Goal: Information Seeking & Learning: Learn about a topic

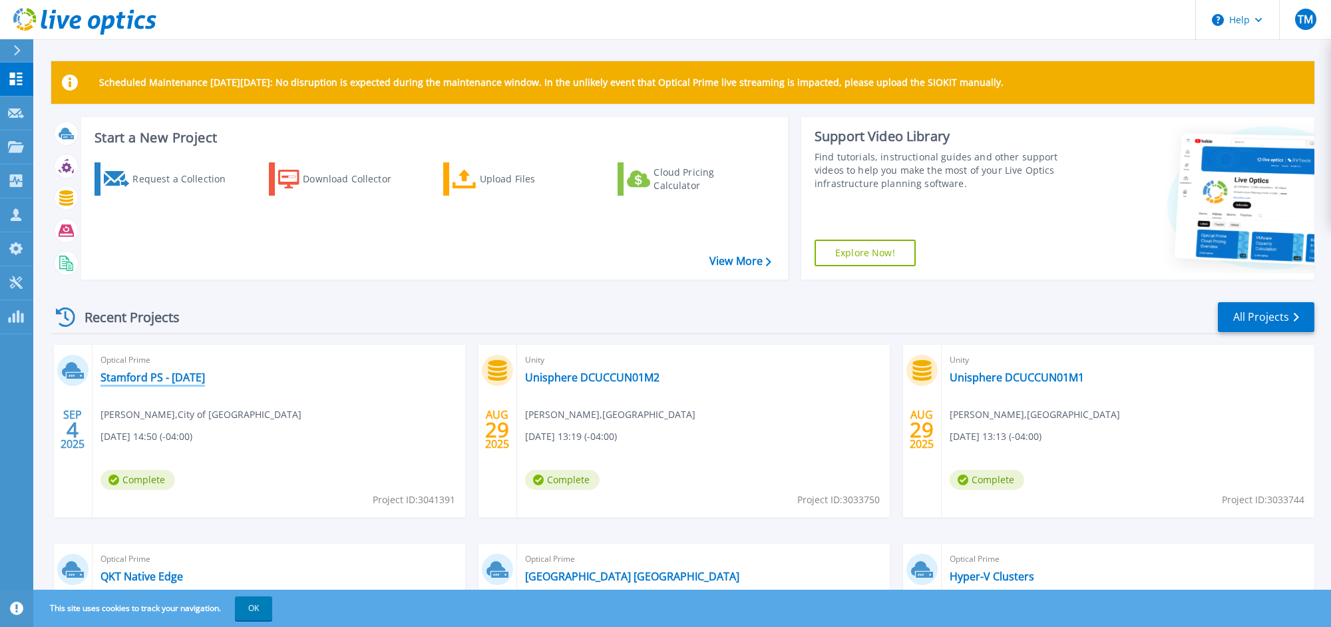
click at [142, 378] on link "Stamford PS - [DATE]" at bounding box center [153, 377] width 105 height 13
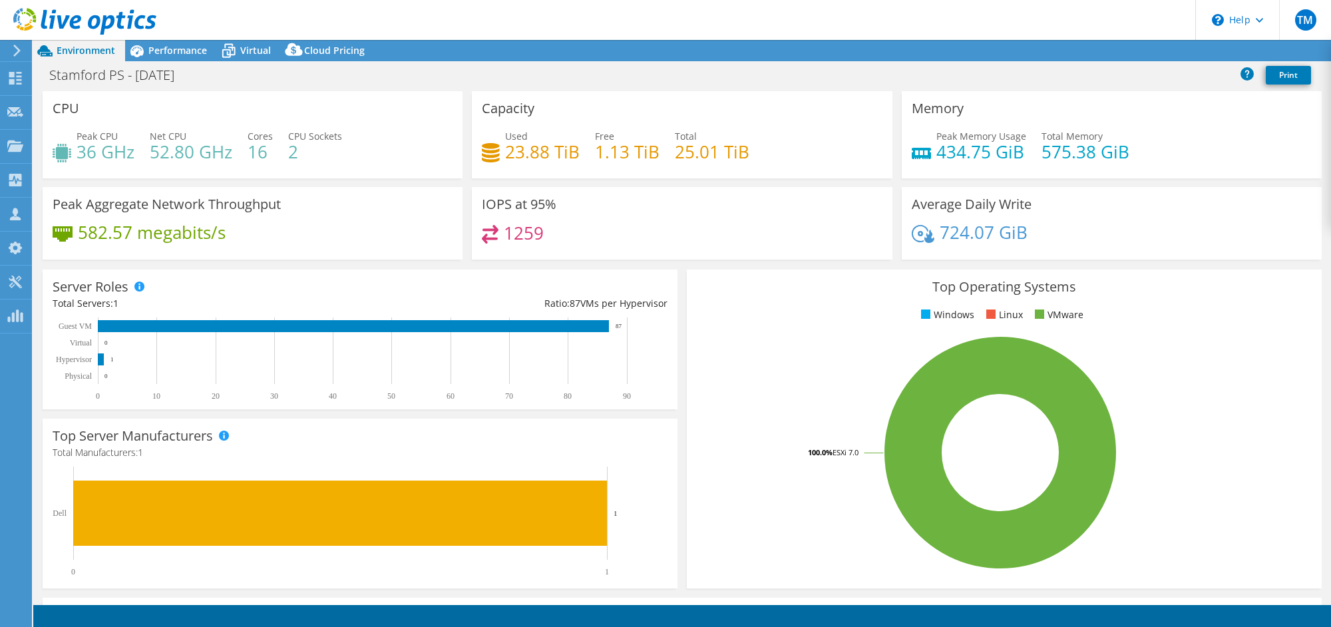
select select "USD"
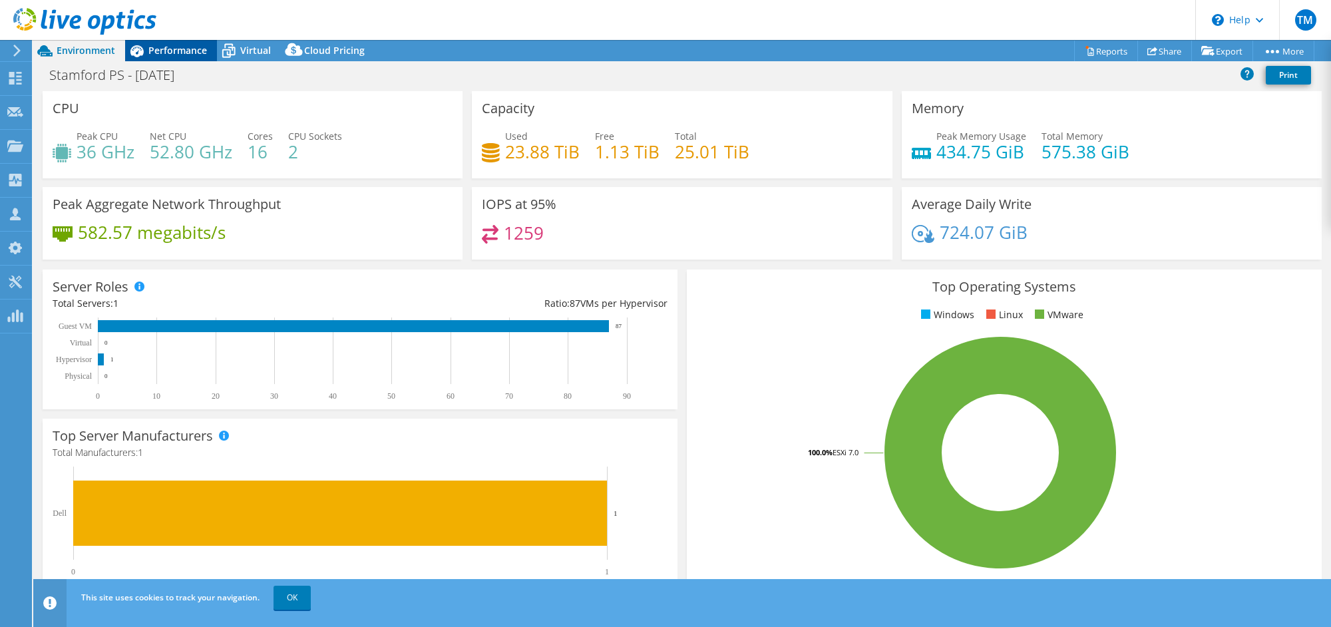
click at [169, 51] on span "Performance" at bounding box center [177, 50] width 59 height 13
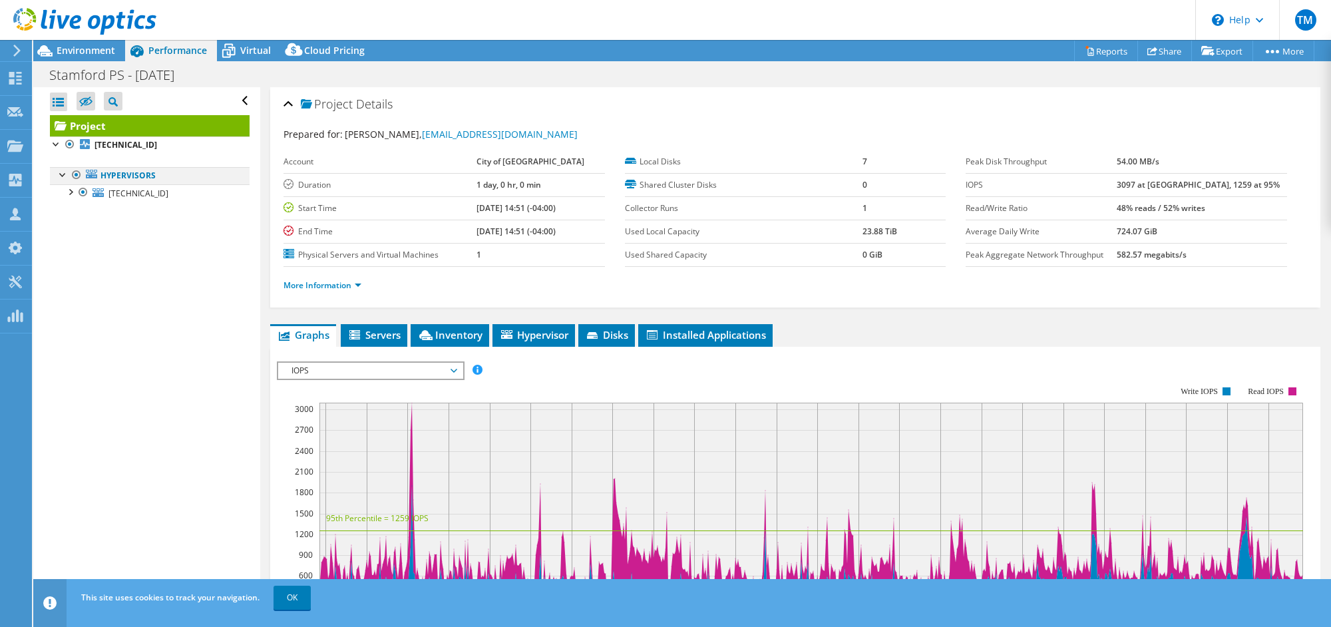
click at [69, 175] on div at bounding box center [63, 173] width 13 height 13
click at [65, 173] on div at bounding box center [63, 173] width 13 height 13
click at [75, 191] on div at bounding box center [69, 190] width 13 height 13
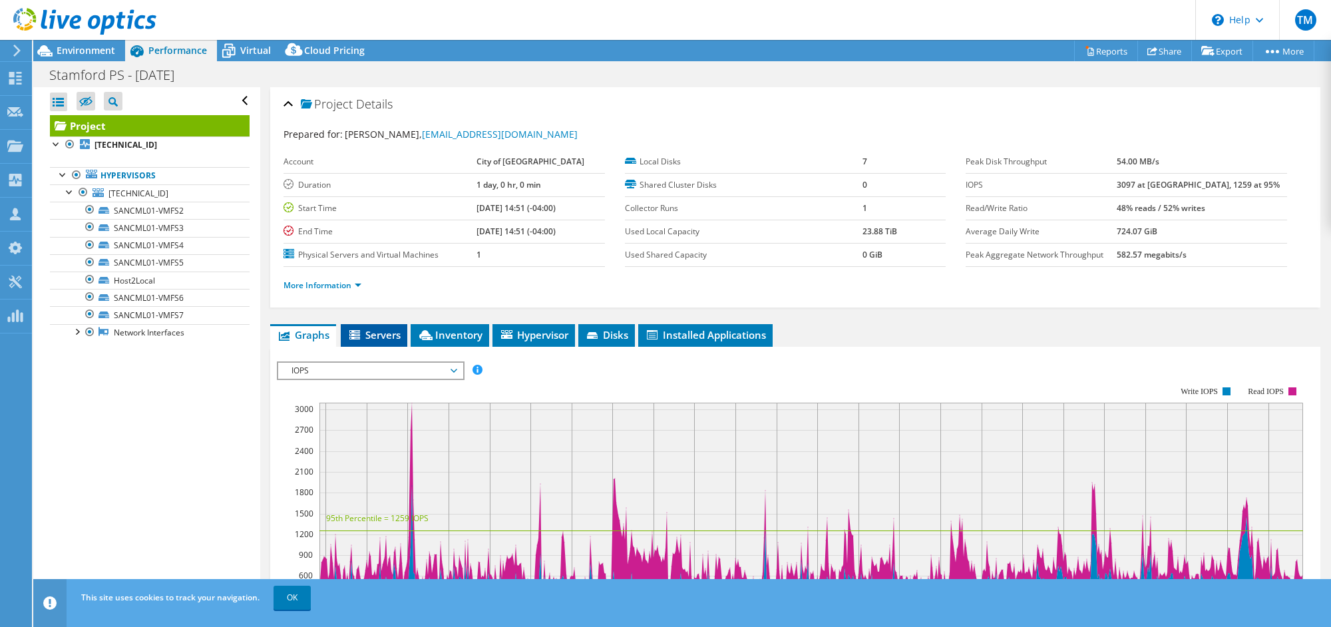
click at [381, 332] on span "Servers" at bounding box center [373, 334] width 53 height 13
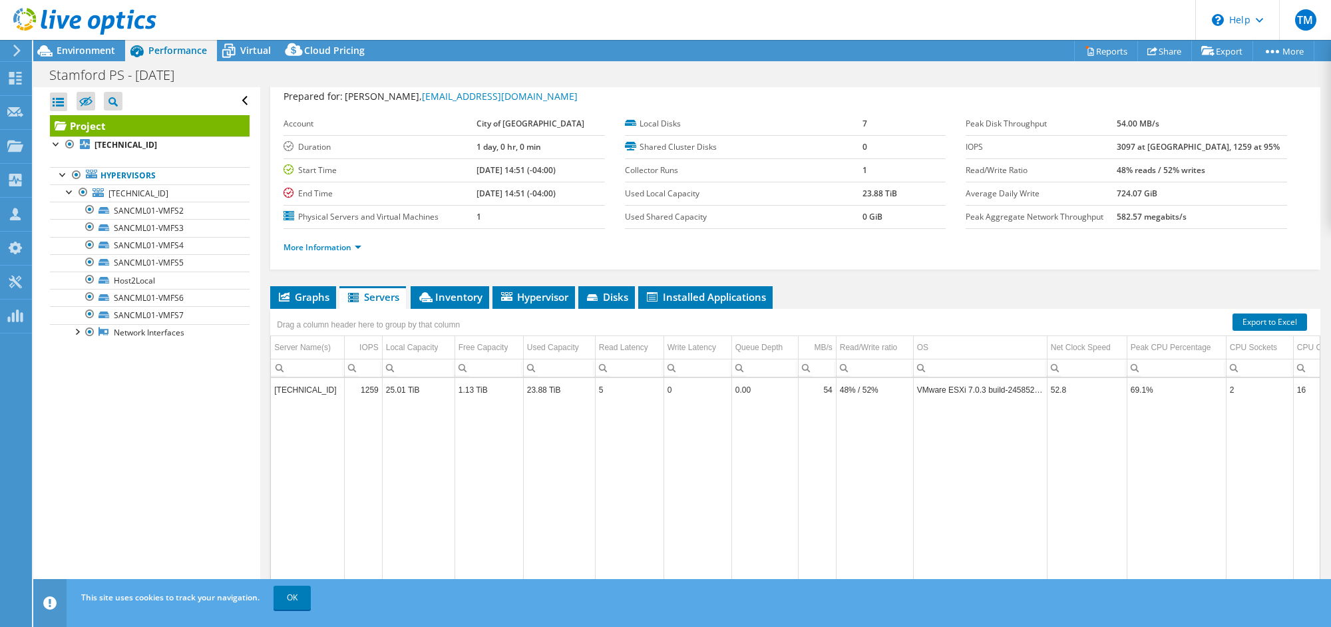
scroll to position [39, 0]
click at [443, 300] on span "Inventory" at bounding box center [449, 296] width 65 height 13
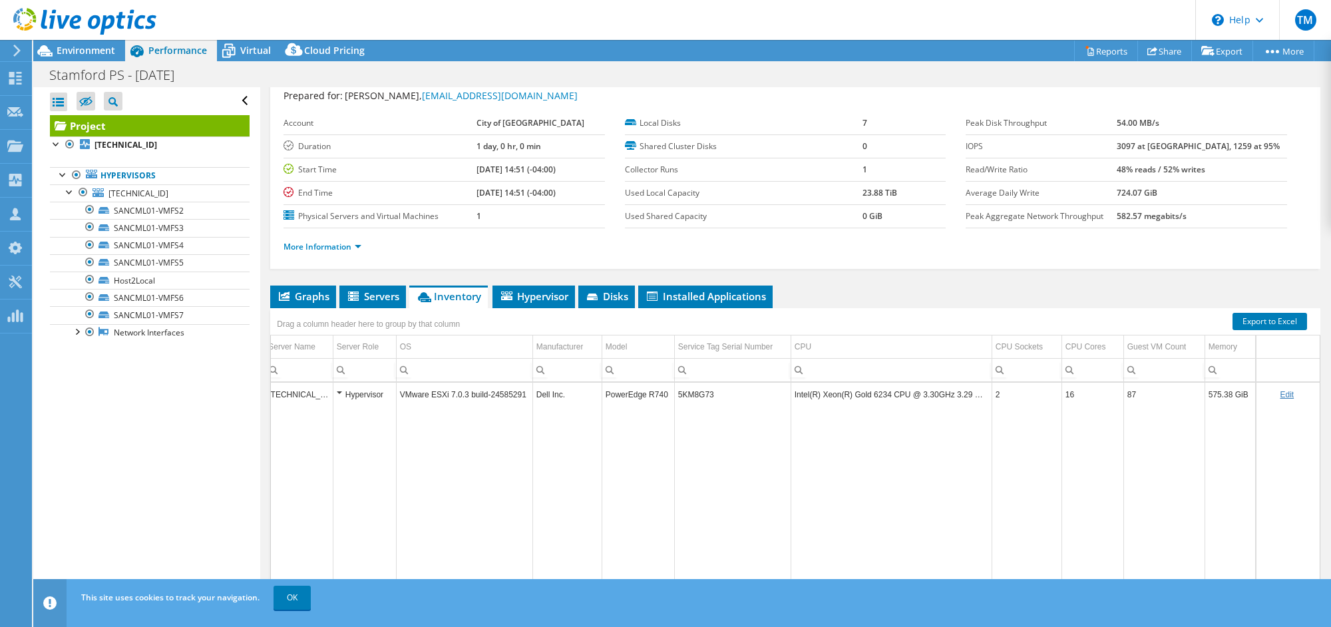
scroll to position [0, 0]
click at [249, 48] on span "Virtual" at bounding box center [255, 50] width 31 height 13
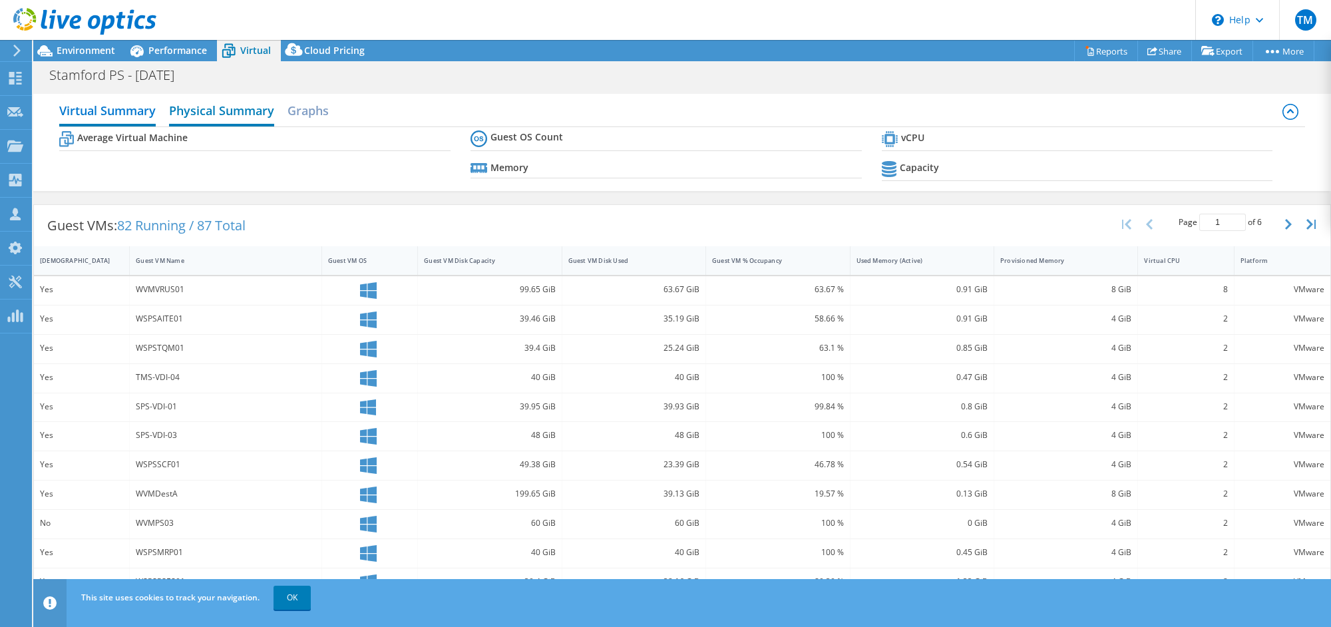
click at [204, 111] on h2 "Physical Summary" at bounding box center [221, 111] width 105 height 29
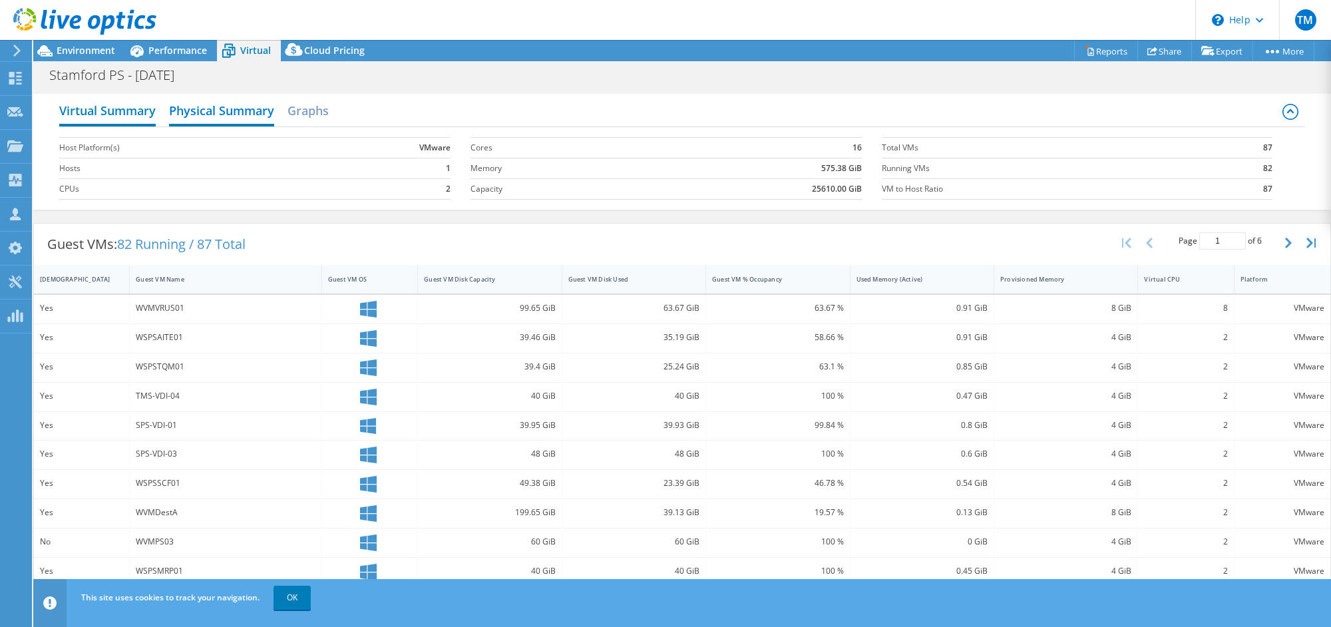
click at [115, 108] on h2 "Virtual Summary" at bounding box center [107, 111] width 97 height 29
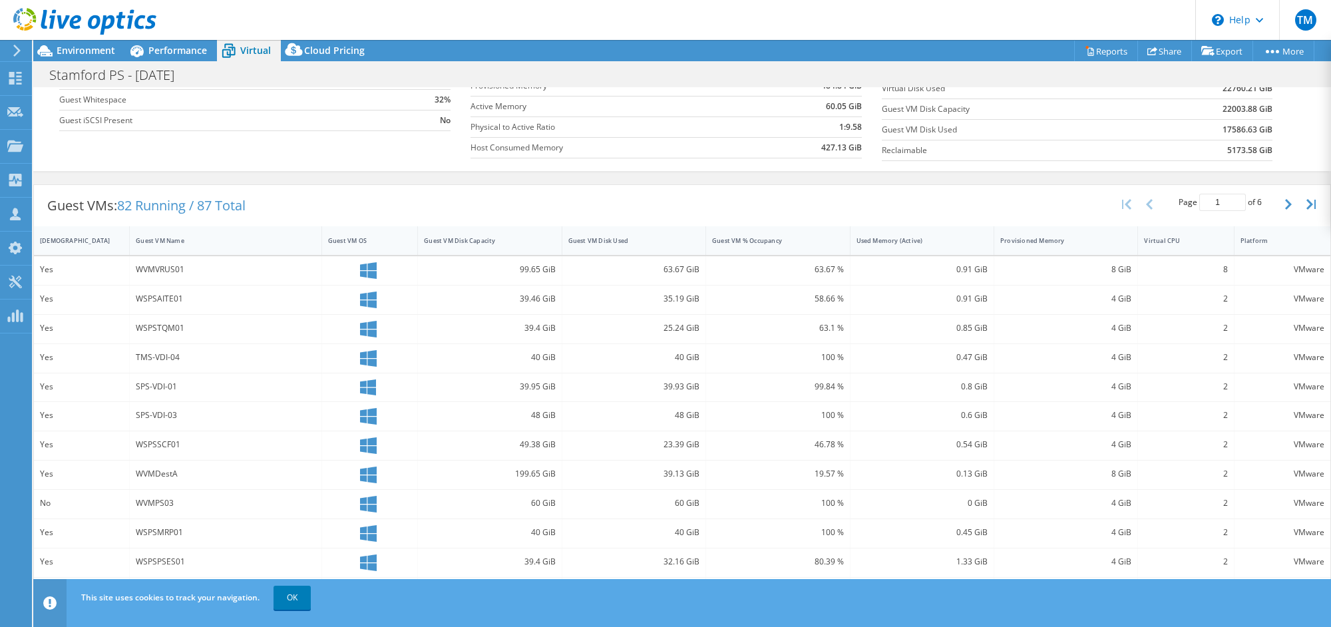
scroll to position [176, 0]
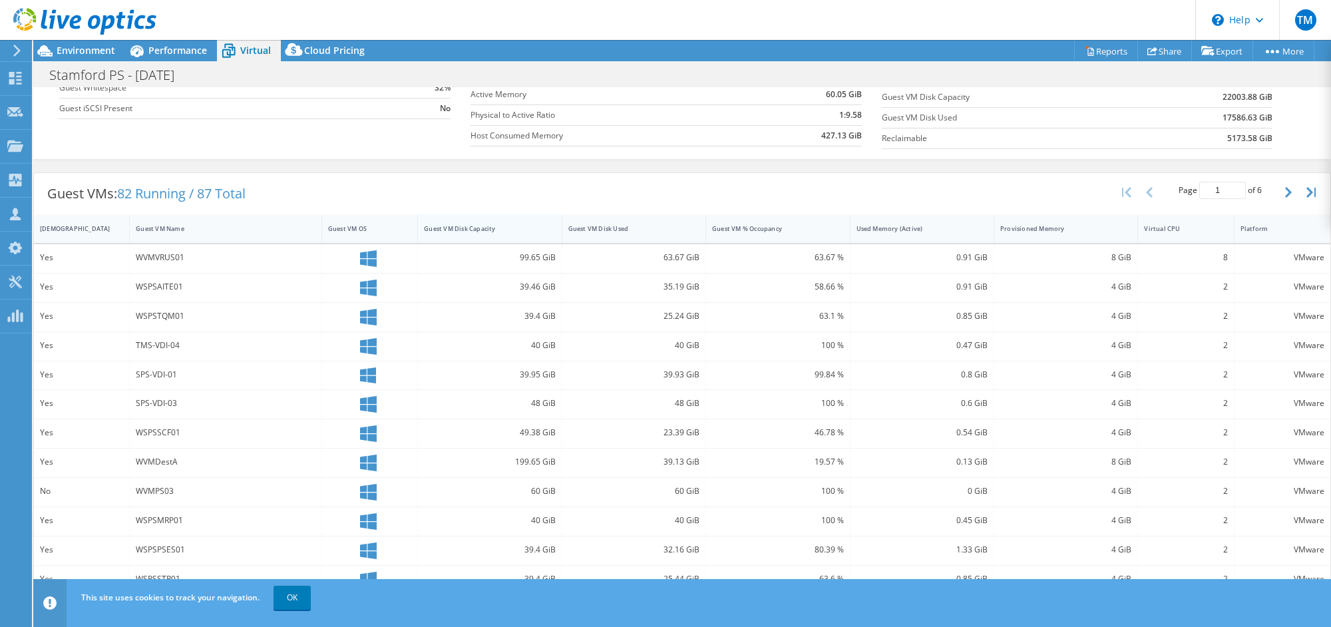
click at [472, 224] on div "Guest VM Disk Capacity" at bounding box center [481, 228] width 127 height 21
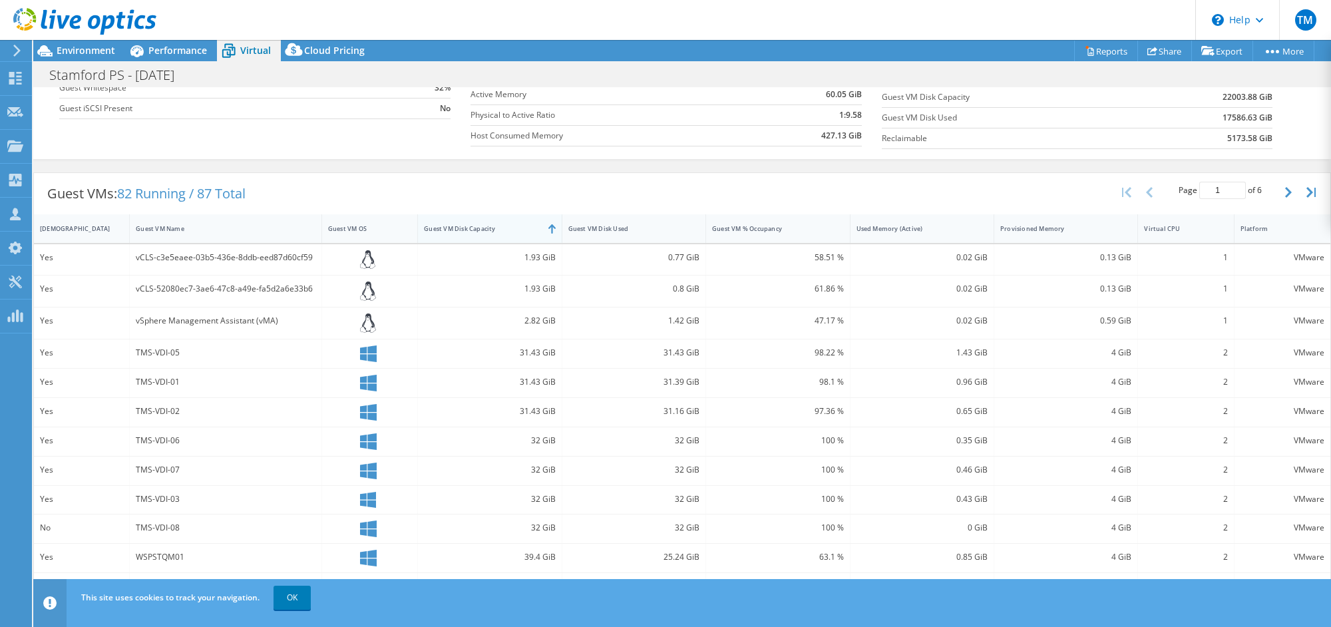
click at [472, 224] on div "Guest VM Disk Capacity" at bounding box center [481, 228] width 127 height 21
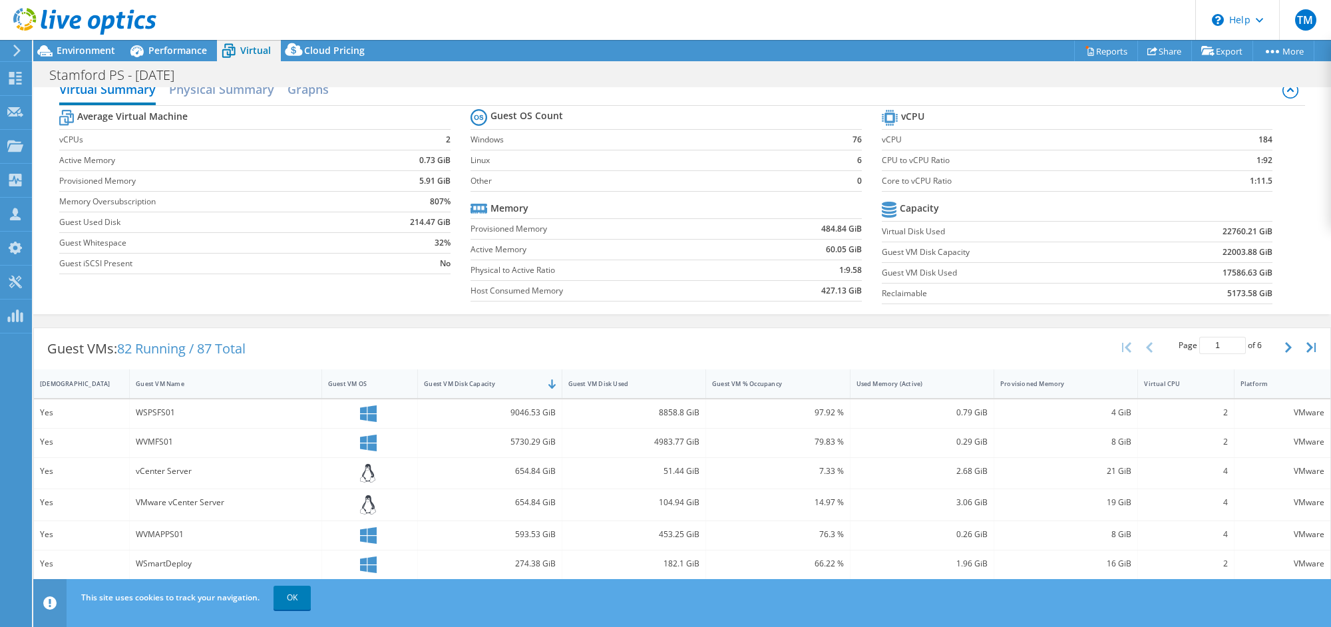
scroll to position [0, 0]
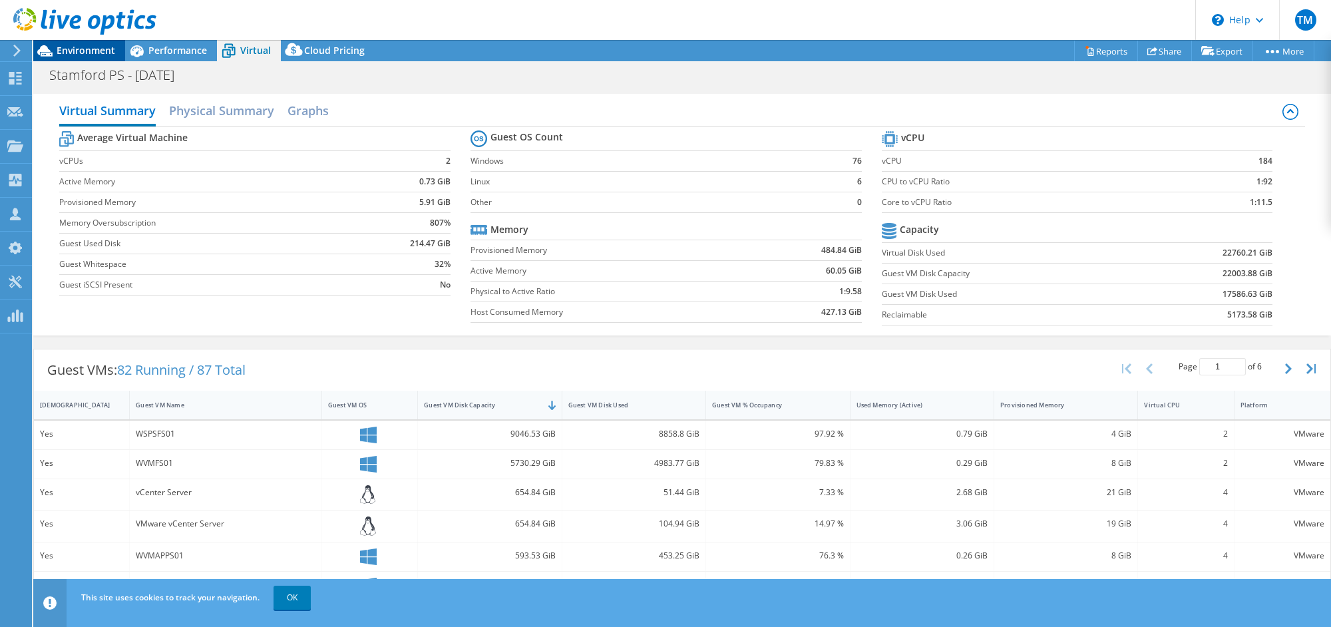
click at [73, 47] on span "Environment" at bounding box center [86, 50] width 59 height 13
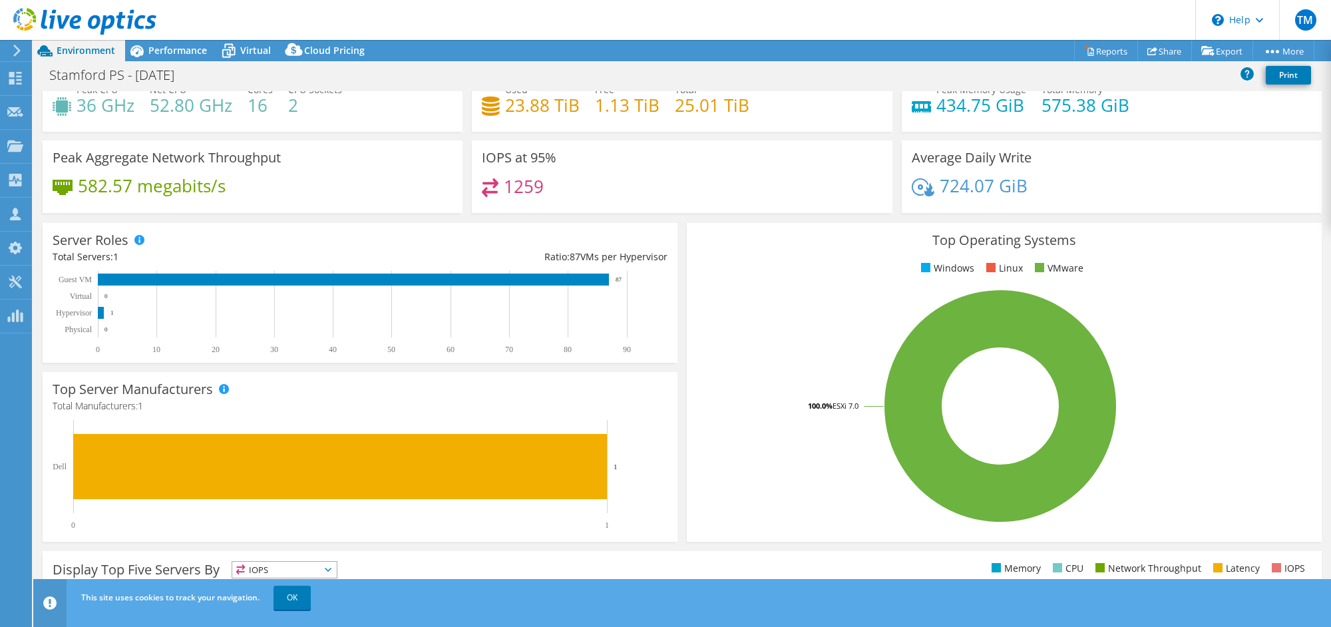
scroll to position [49, 0]
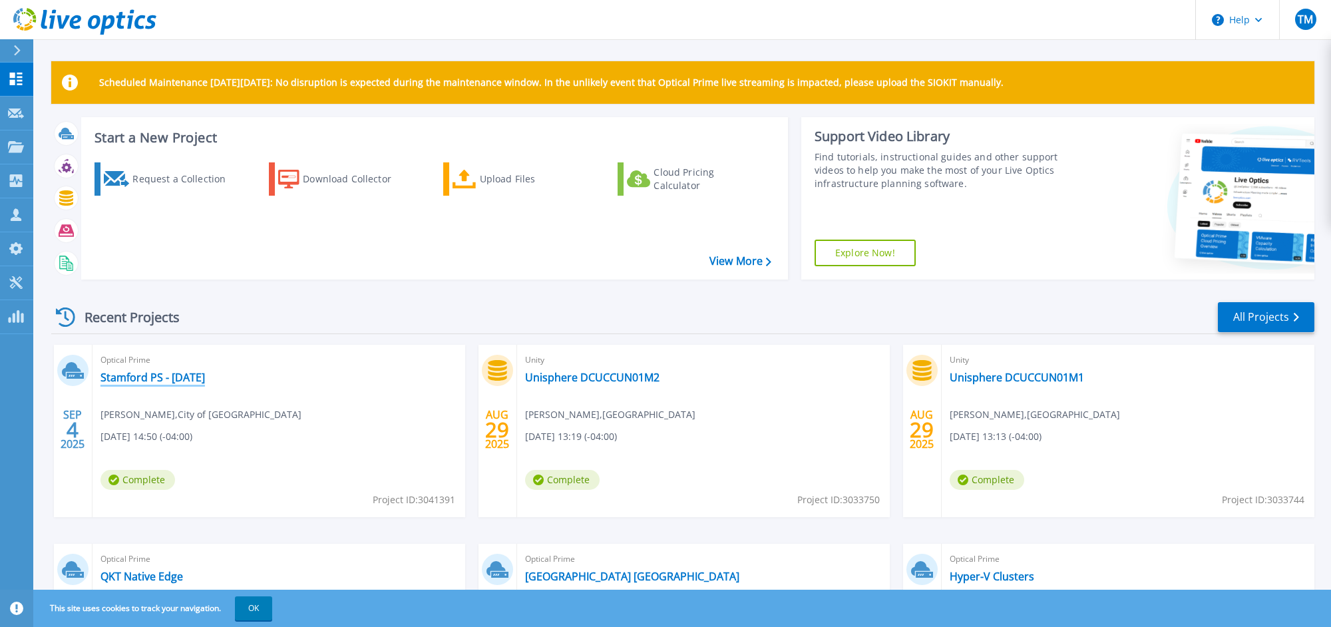
click at [161, 380] on link "Stamford PS - [DATE]" at bounding box center [153, 377] width 105 height 13
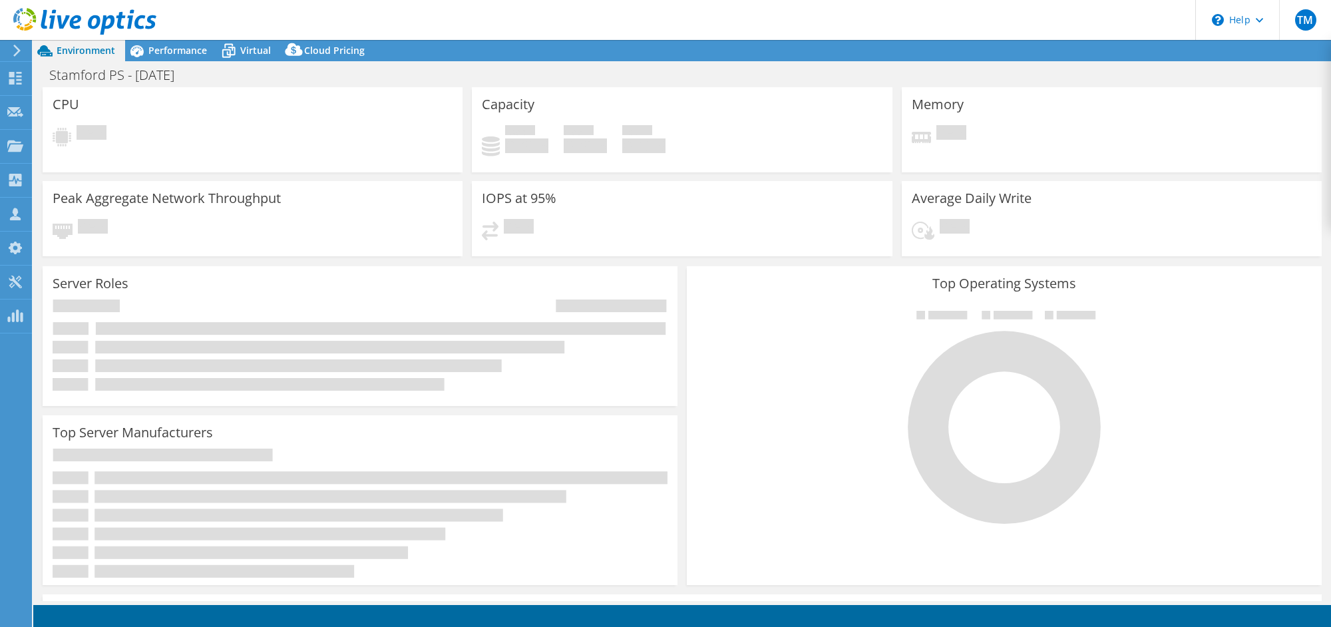
select select "USD"
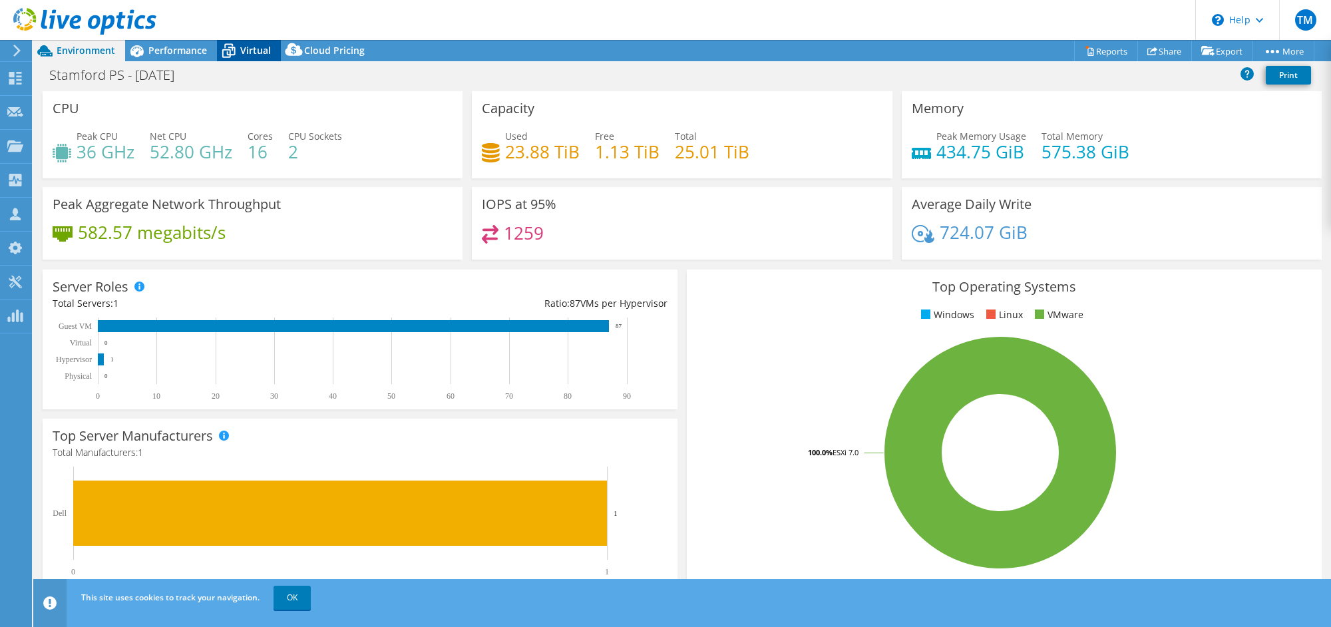
click at [232, 45] on icon at bounding box center [228, 46] width 9 height 5
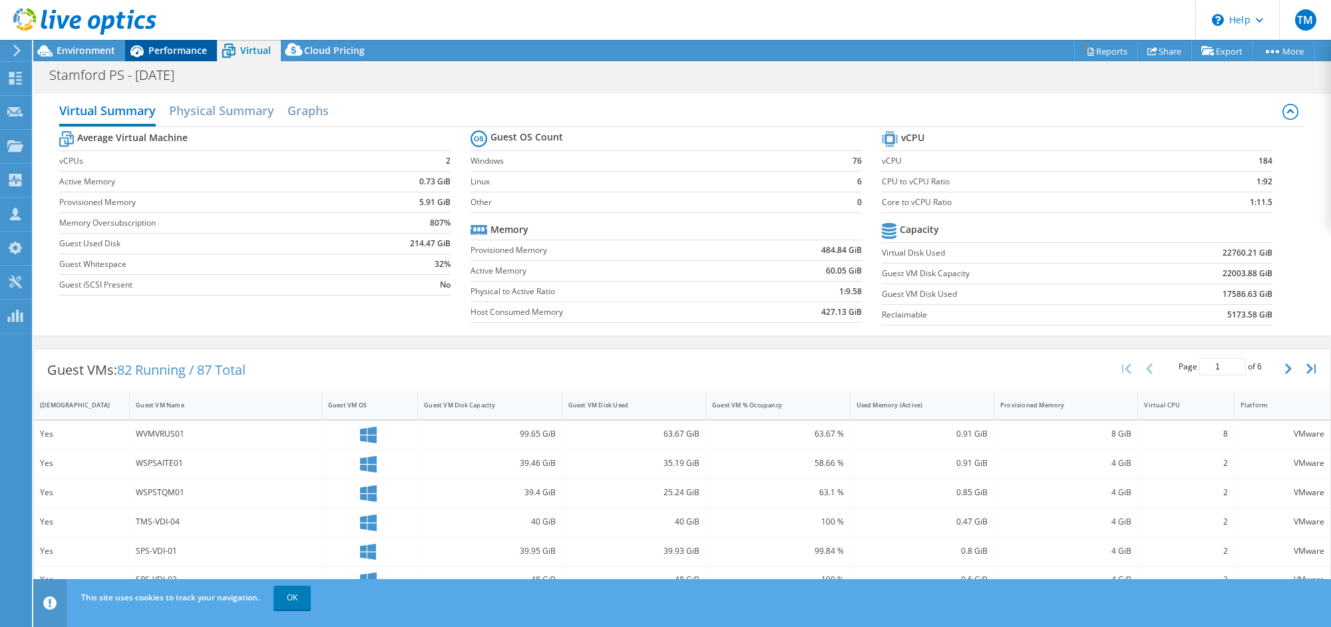
click at [188, 46] on span "Performance" at bounding box center [177, 50] width 59 height 13
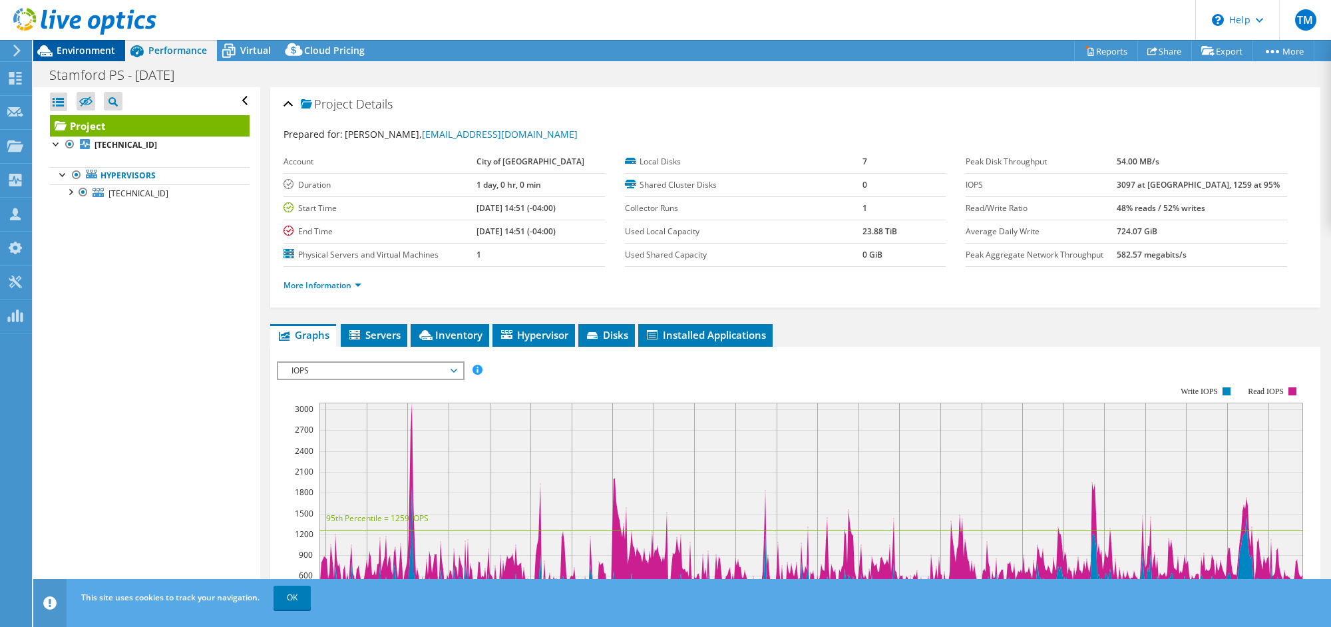
click at [93, 47] on span "Environment" at bounding box center [86, 50] width 59 height 13
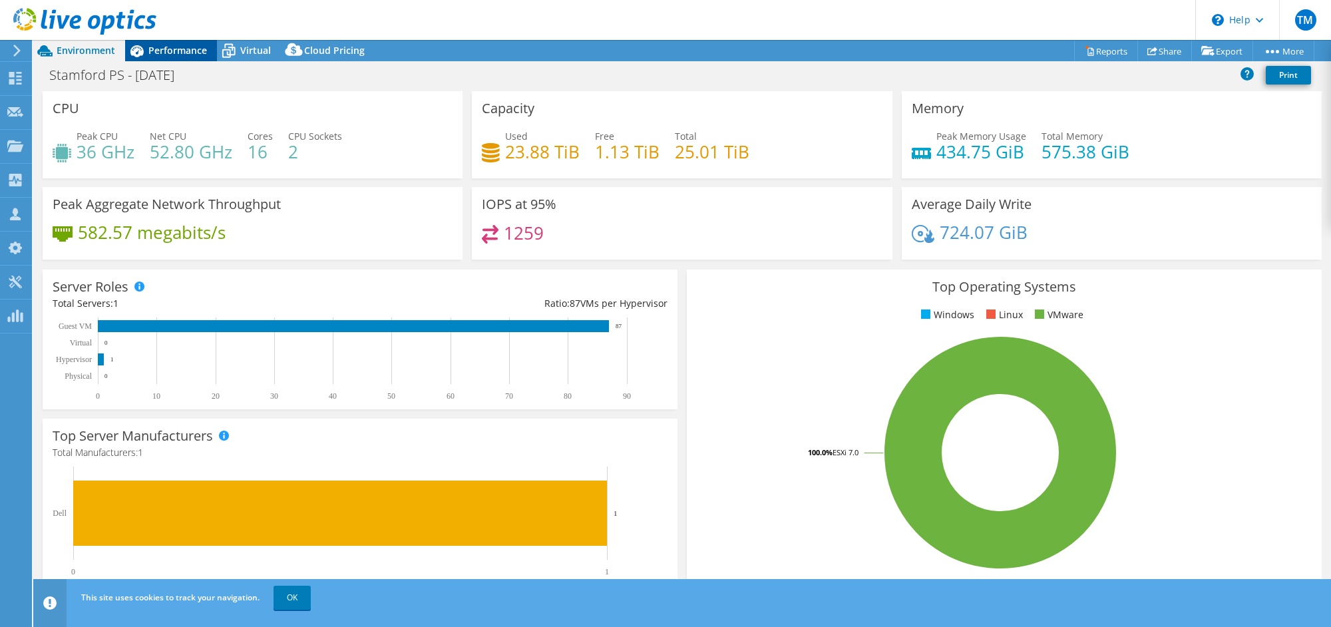
drag, startPoint x: 182, startPoint y: 49, endPoint x: 170, endPoint y: 134, distance: 86.0
click at [182, 49] on span "Performance" at bounding box center [177, 50] width 59 height 13
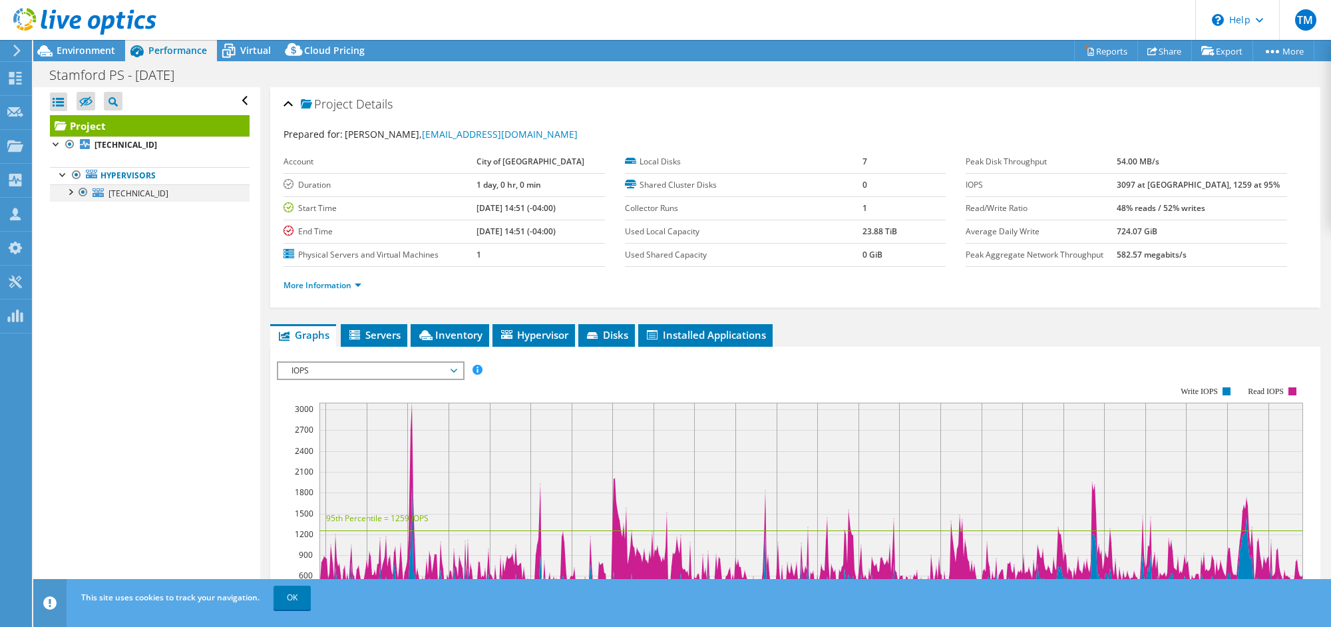
click at [73, 194] on div at bounding box center [69, 190] width 13 height 13
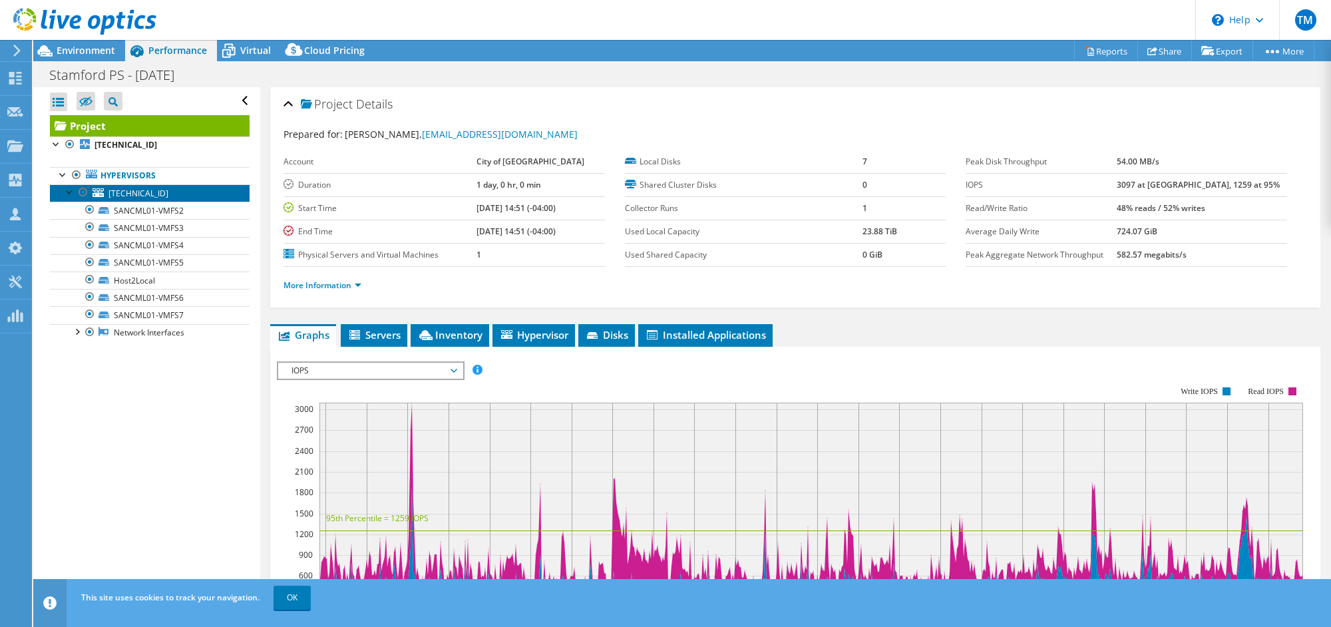
click at [133, 188] on span "10.135.196.102" at bounding box center [138, 193] width 60 height 11
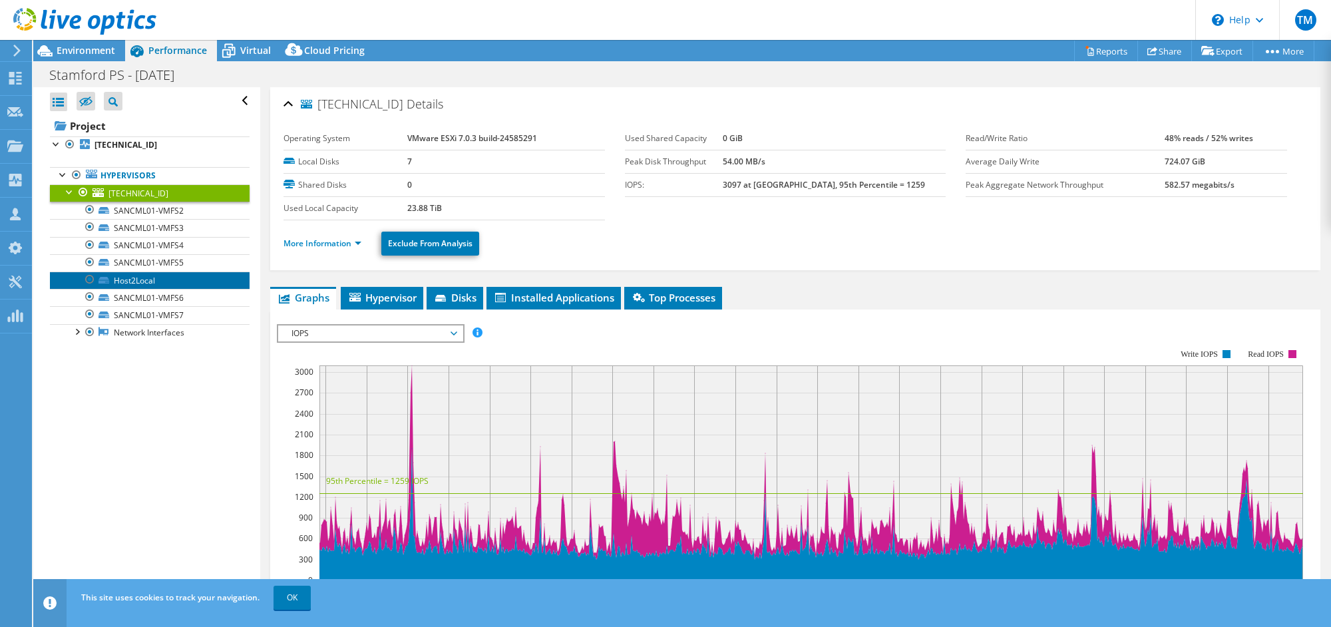
click at [128, 277] on link "Host2Local" at bounding box center [150, 280] width 200 height 17
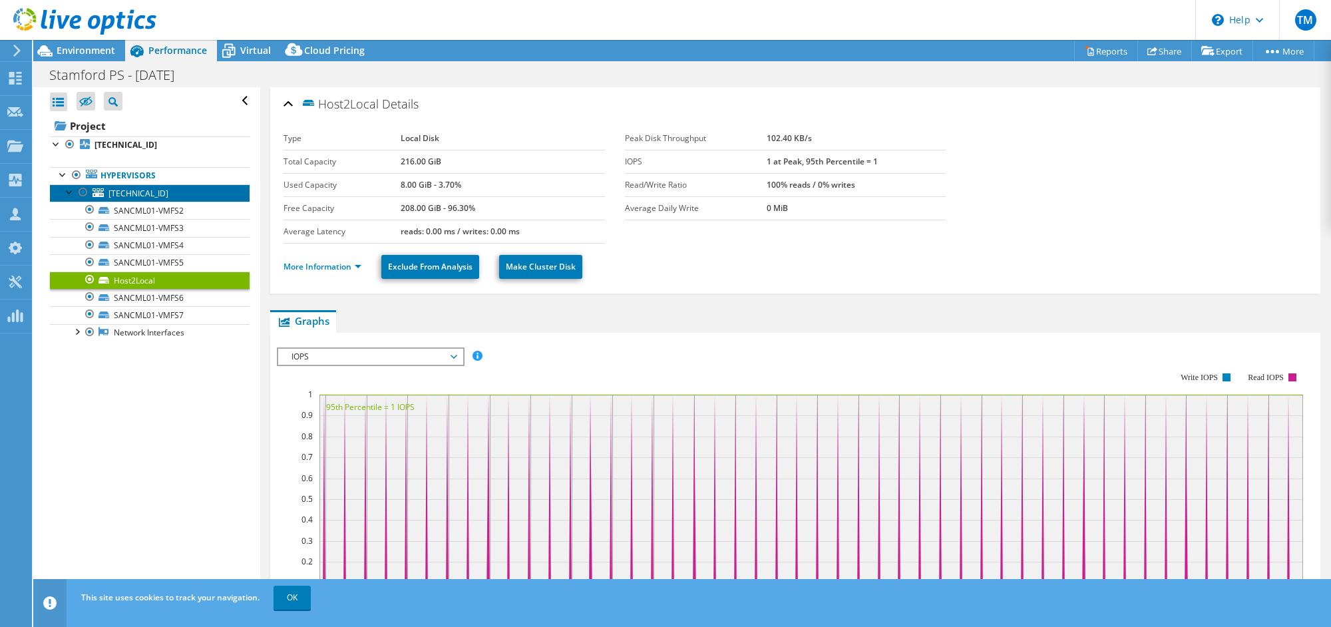
click at [133, 193] on span "10.135.196.102" at bounding box center [138, 193] width 60 height 11
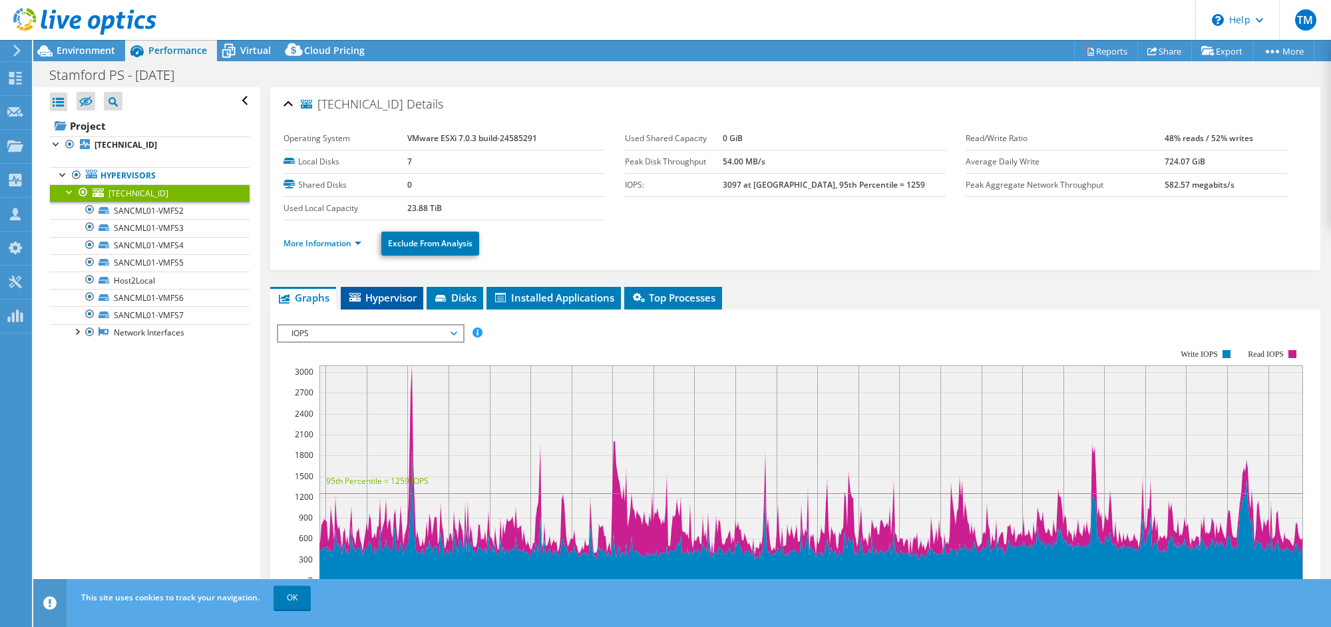
click at [390, 298] on span "Hypervisor" at bounding box center [381, 297] width 69 height 13
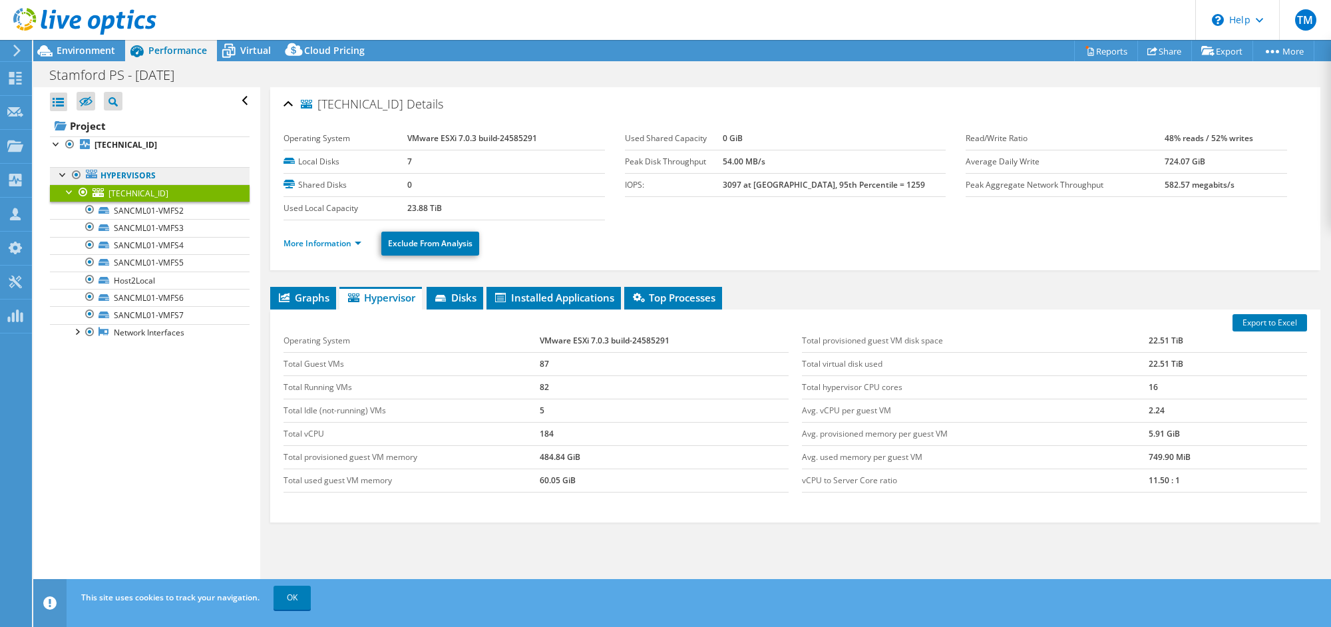
click at [108, 172] on link "Hypervisors" at bounding box center [150, 175] width 200 height 17
click at [106, 145] on b "10.135.196.102" at bounding box center [126, 144] width 63 height 11
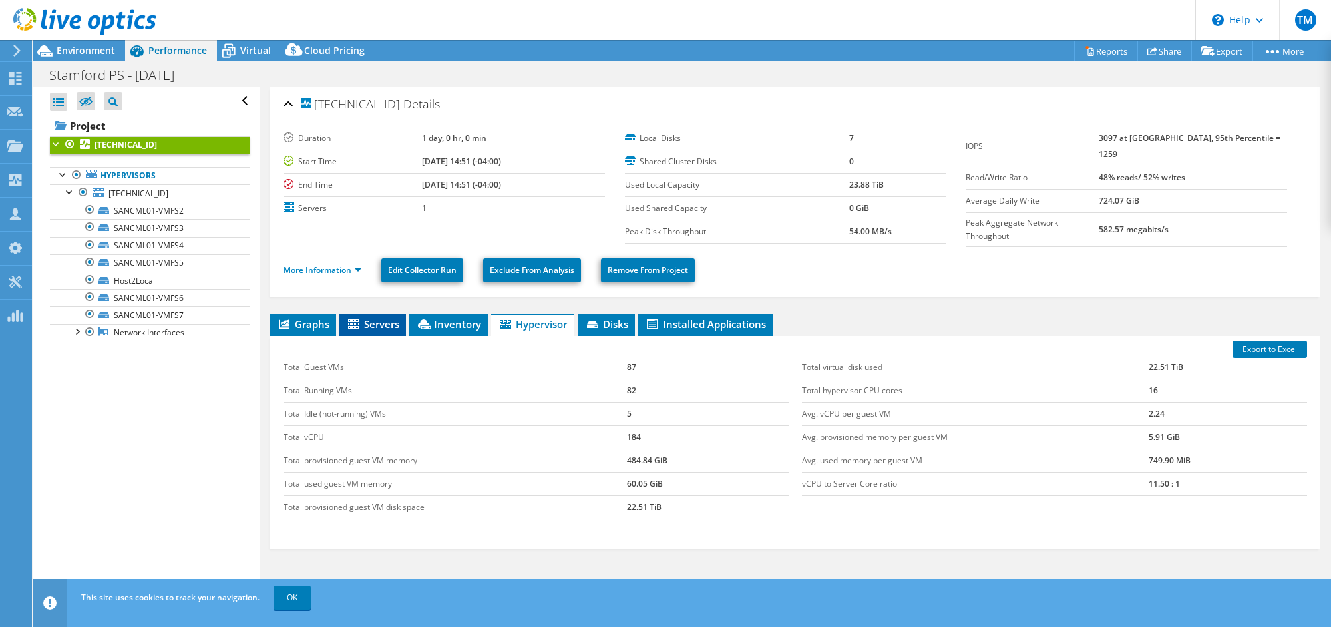
click at [374, 320] on span "Servers" at bounding box center [372, 323] width 53 height 13
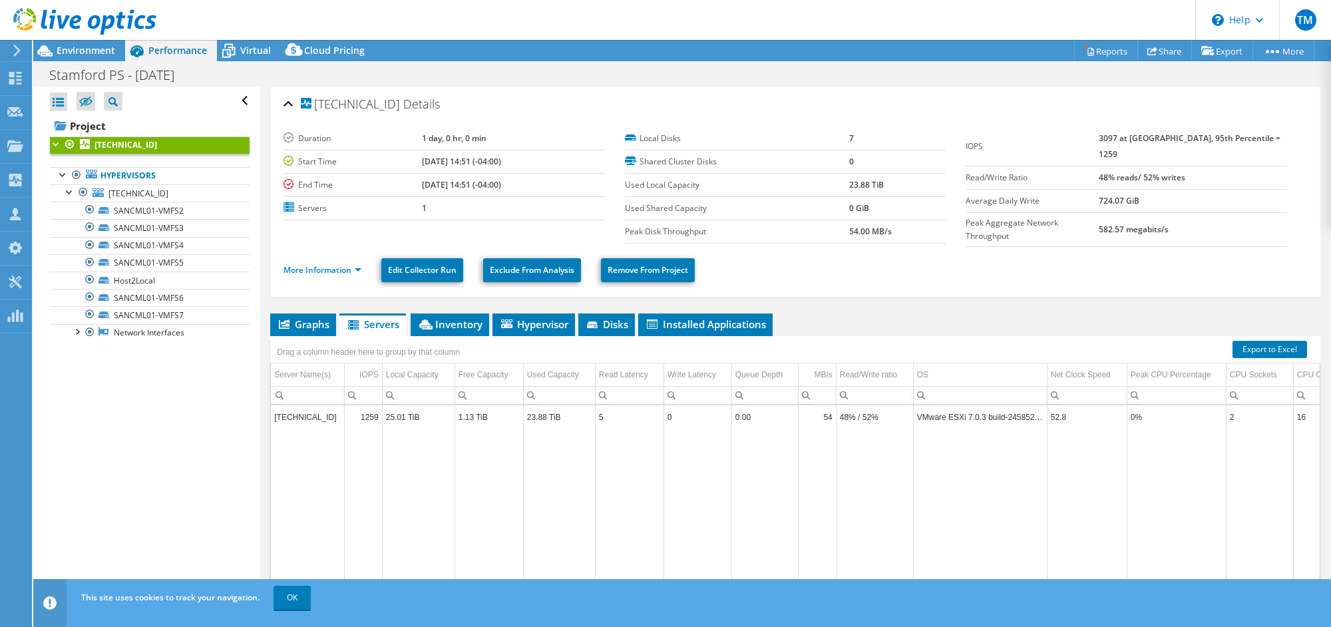
click at [439, 310] on div "10.135.196.102 Details Duration 1 day, 0 hr, 0 min Start Time 09/04/2025, 14:51…" at bounding box center [795, 378] width 1070 height 582
click at [441, 319] on span "Inventory" at bounding box center [449, 323] width 65 height 13
